Goal: Task Accomplishment & Management: Use online tool/utility

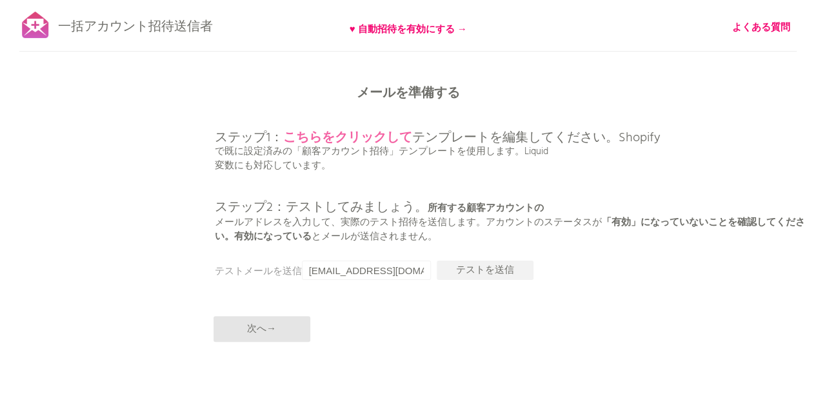
click at [375, 135] on font "こちらをクリックして" at bounding box center [347, 138] width 129 height 21
click at [377, 277] on input "[EMAIL_ADDRESS][DOMAIN_NAME]" at bounding box center [366, 270] width 129 height 19
type input "や"
type input "y.kobayashi.yoshida@gmail.com"
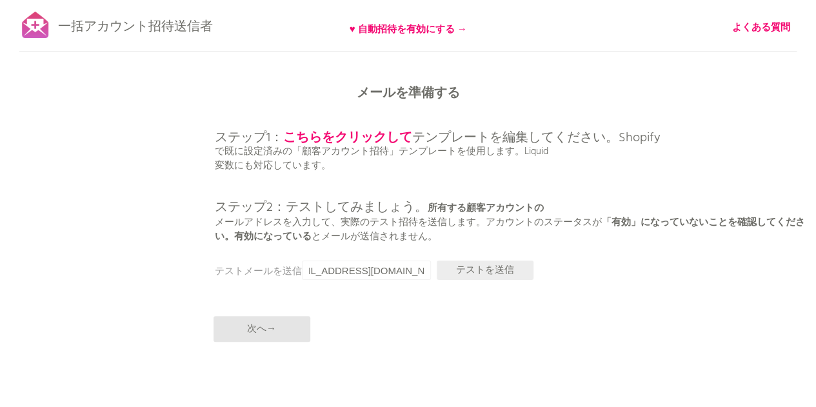
scroll to position [0, 0]
click at [508, 272] on font "テストを送信" at bounding box center [485, 269] width 58 height 15
click at [463, 273] on font "テストを送信" at bounding box center [485, 269] width 58 height 15
click at [462, 268] on font "テストを送信" at bounding box center [485, 269] width 58 height 15
click at [384, 25] on font "♥ 自動招待を有効にする →" at bounding box center [408, 29] width 117 height 15
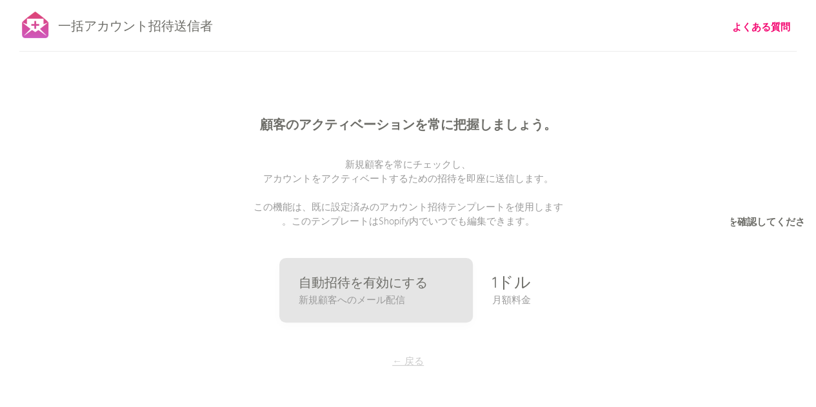
click at [408, 359] on font "← 戻る" at bounding box center [408, 361] width 32 height 15
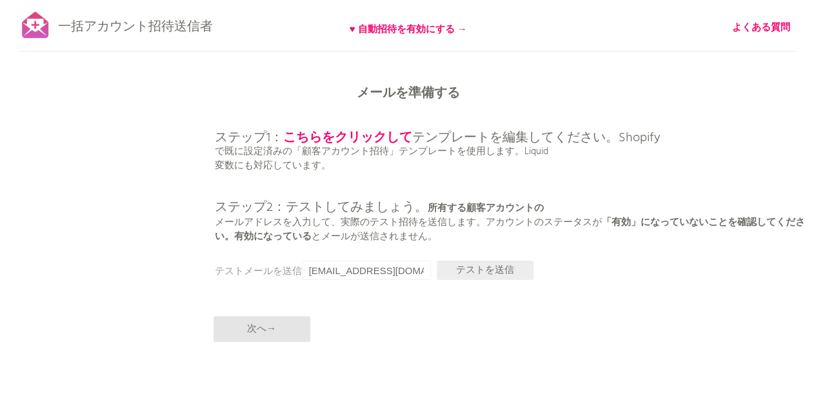
click at [450, 270] on p "テストを送信" at bounding box center [485, 270] width 97 height 19
click at [330, 268] on input "y.kobayashi.yoshida@gmail.com" at bounding box center [366, 270] width 129 height 19
drag, startPoint x: 385, startPoint y: 265, endPoint x: 460, endPoint y: 269, distance: 75.6
click at [460, 0] on div "メールを準備する ステップ1： こちらをクリックして テンプレートを編集してください。Shopify で既に設定済みの「顧客アカウント招待」テンプレートを使用…" at bounding box center [408, 0] width 816 height 0
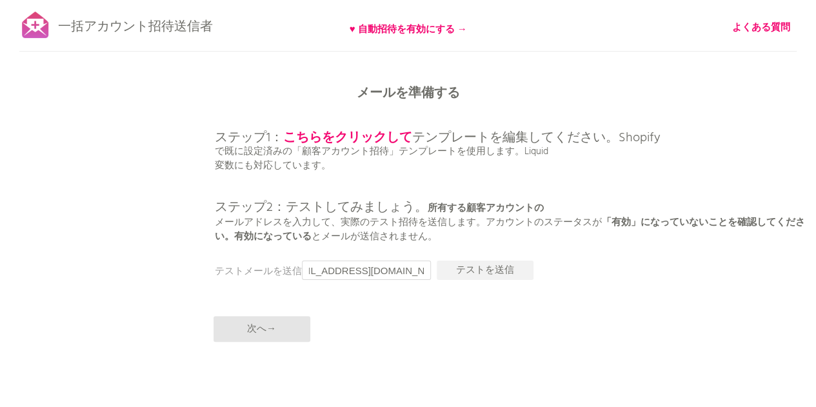
click at [411, 267] on input "y.kobayashi.yoshida@gmail.com" at bounding box center [366, 270] width 129 height 19
click at [475, 265] on font "テストを送信" at bounding box center [485, 269] width 58 height 15
click at [401, 261] on input "y.kobayashi.yoshida@gmail.com" at bounding box center [366, 270] width 129 height 19
type input "y.kobayashi.yoshida@gmail.com"
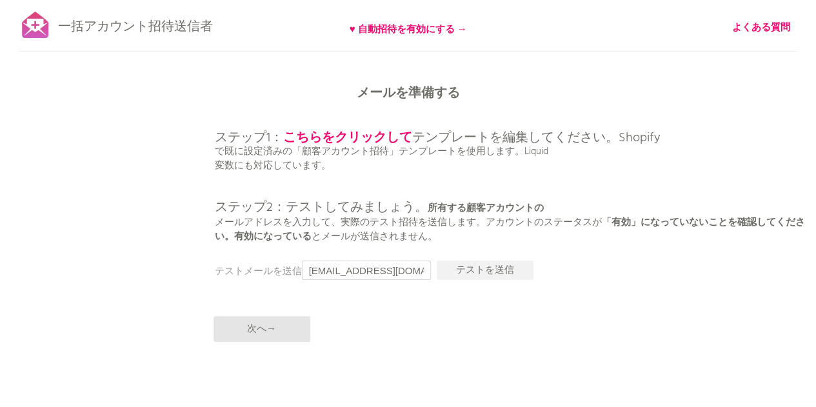
click at [406, 273] on input "y.kobayashi.yoshida@gmail.com" at bounding box center [366, 270] width 129 height 19
click at [483, 277] on font "テストを送信" at bounding box center [485, 269] width 58 height 15
click at [265, 328] on font "次へ→" at bounding box center [261, 328] width 29 height 15
click at [268, 321] on font "次へ→" at bounding box center [261, 328] width 29 height 15
click at [500, 275] on font "テストを送信" at bounding box center [485, 269] width 58 height 15
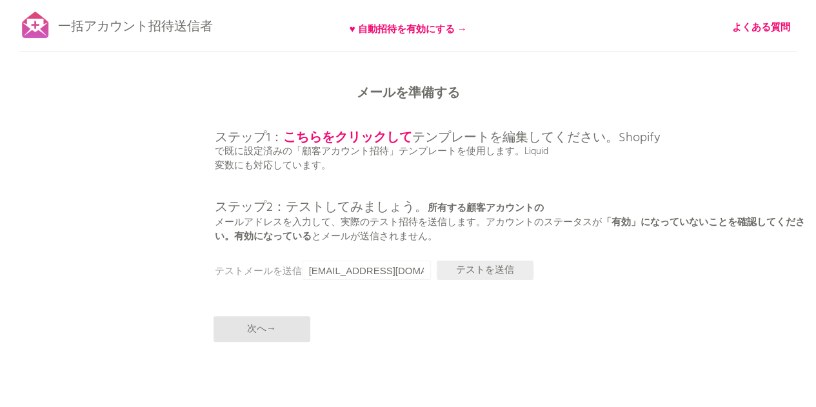
click at [464, 270] on font "テストを送信" at bounding box center [485, 269] width 58 height 15
click at [375, 275] on input "y.kobayashi.yoshida@gmail.com" at bounding box center [366, 270] width 129 height 19
click at [468, 271] on font "テストを送信" at bounding box center [485, 269] width 58 height 15
click at [357, 136] on font "こちらをクリックして" at bounding box center [347, 138] width 129 height 21
click at [382, 136] on font "こちらをクリックして" at bounding box center [347, 138] width 129 height 21
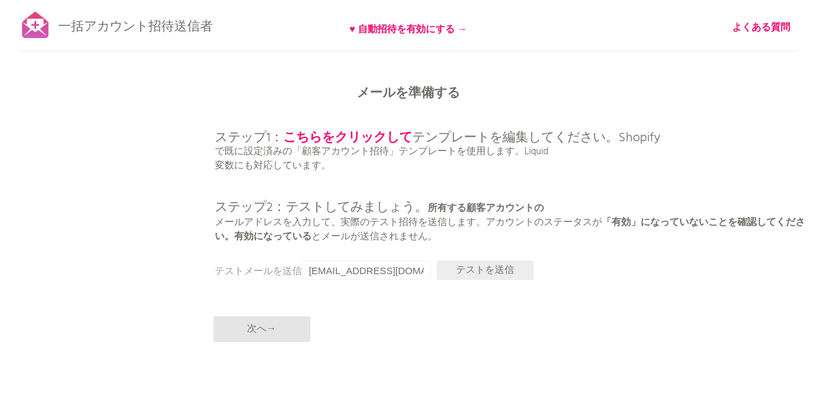
click at [466, 274] on font "テストを送信" at bounding box center [485, 269] width 58 height 15
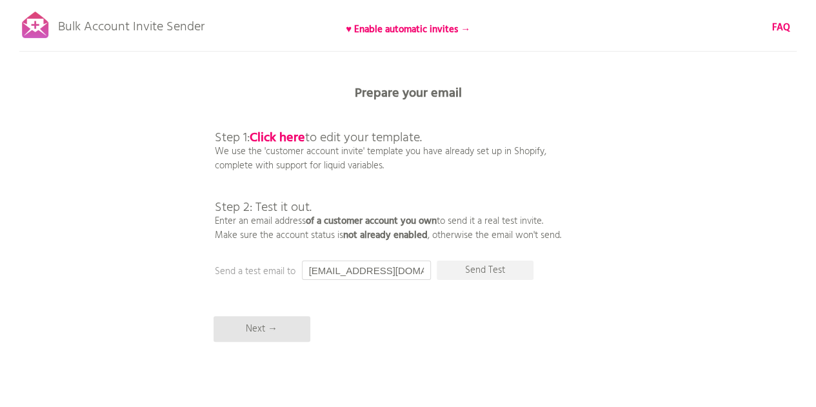
click at [379, 266] on input "[EMAIL_ADDRESS][DOMAIN_NAME]" at bounding box center [366, 270] width 129 height 19
type input "y.kobayashi.yoshida@gmail.com"
click at [482, 269] on p "Send Test" at bounding box center [485, 270] width 97 height 19
